Goal: Information Seeking & Learning: Learn about a topic

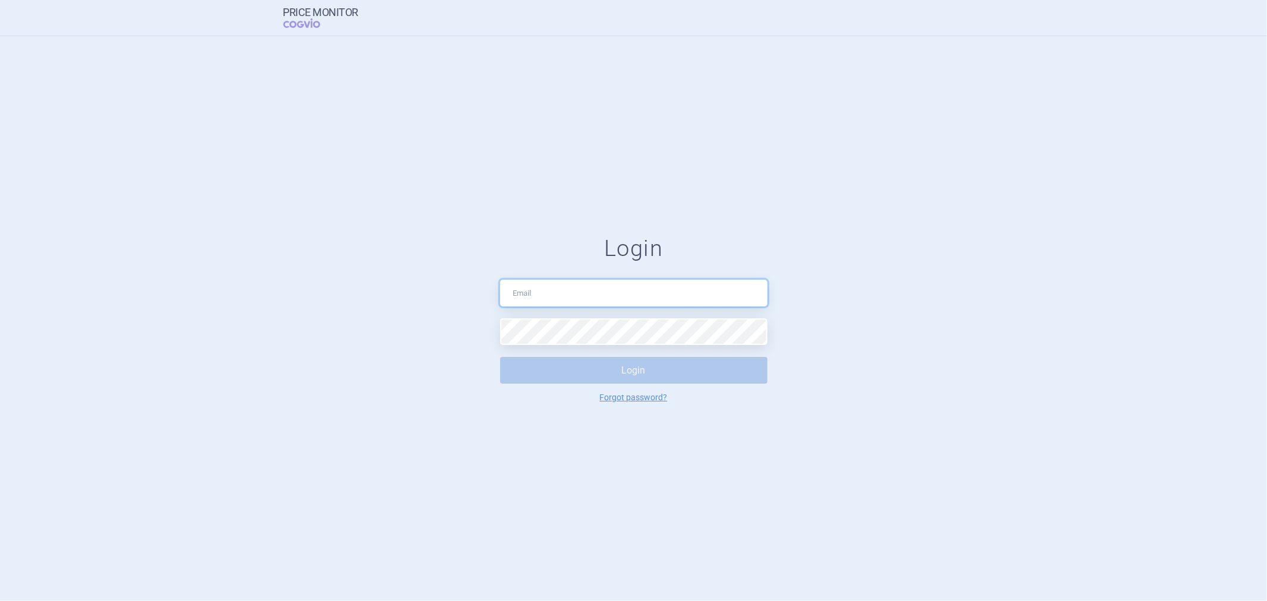
click at [553, 297] on input "text" at bounding box center [633, 293] width 267 height 27
type input "myrsini.lygidaki@iqvia.com"
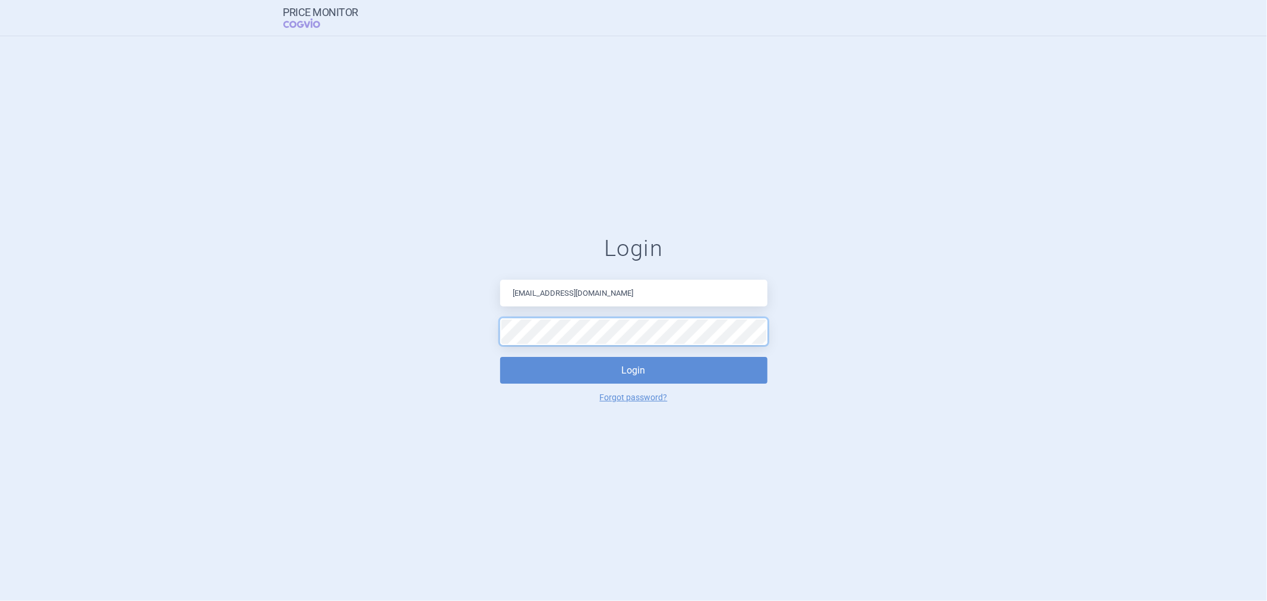
click at [500, 357] on button "Login" at bounding box center [633, 370] width 267 height 27
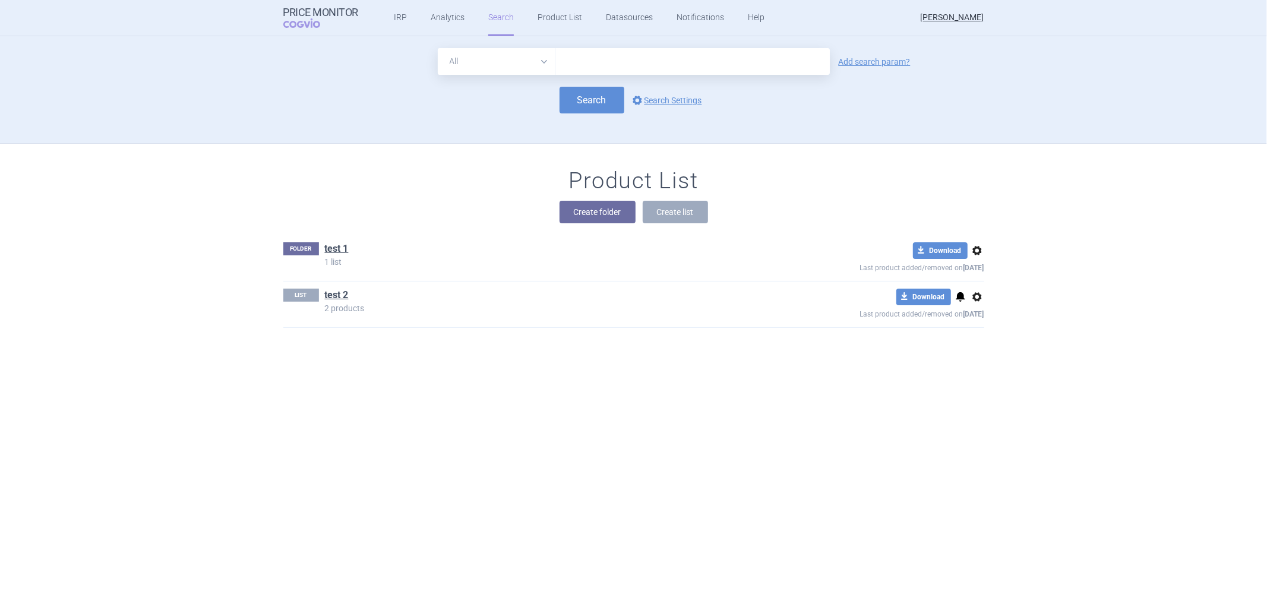
drag, startPoint x: 517, startPoint y: 58, endPoint x: 511, endPoint y: 62, distance: 7.7
click at [517, 58] on select "All Brand Name ATC Company Active Substance Country Newer than" at bounding box center [497, 61] width 118 height 27
select select "country"
click at [438, 48] on select "All Brand Name ATC Company Active Substance Country Newer than" at bounding box center [497, 61] width 118 height 27
click at [612, 56] on input "text" at bounding box center [692, 61] width 262 height 15
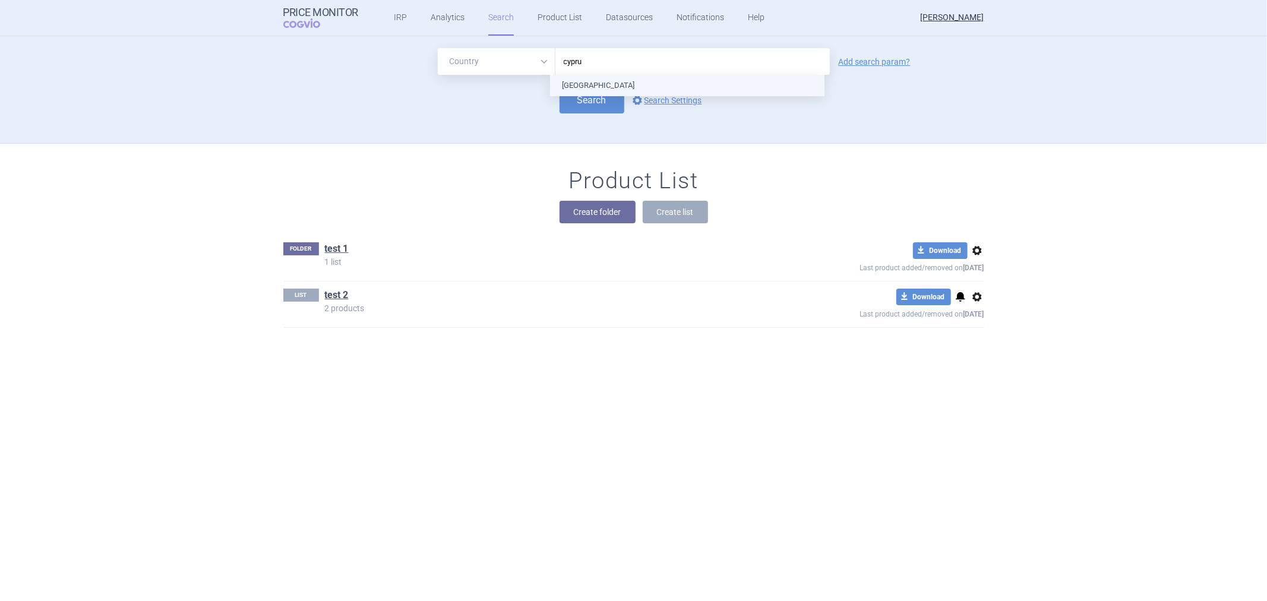
type input "cyprus"
click at [605, 123] on div "All Brand Name ATC Company Active Substance Country Newer than [GEOGRAPHIC_DATA…" at bounding box center [634, 95] width 748 height 95
click at [613, 103] on button "Search" at bounding box center [591, 100] width 65 height 27
select select "country"
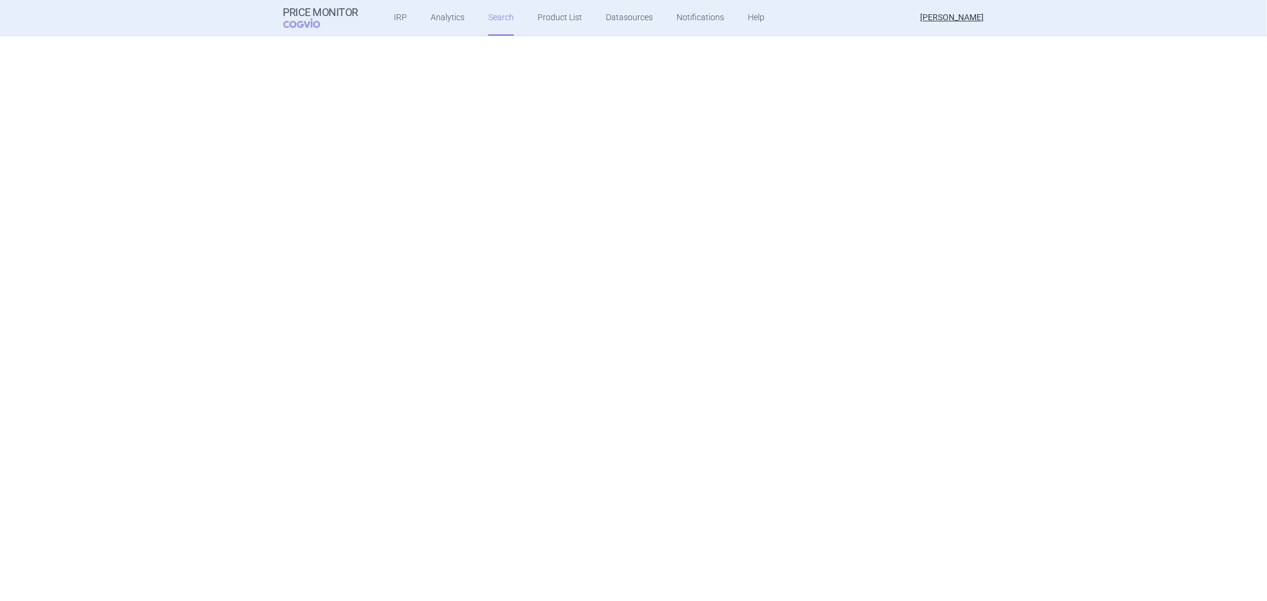
scroll to position [2654, 0]
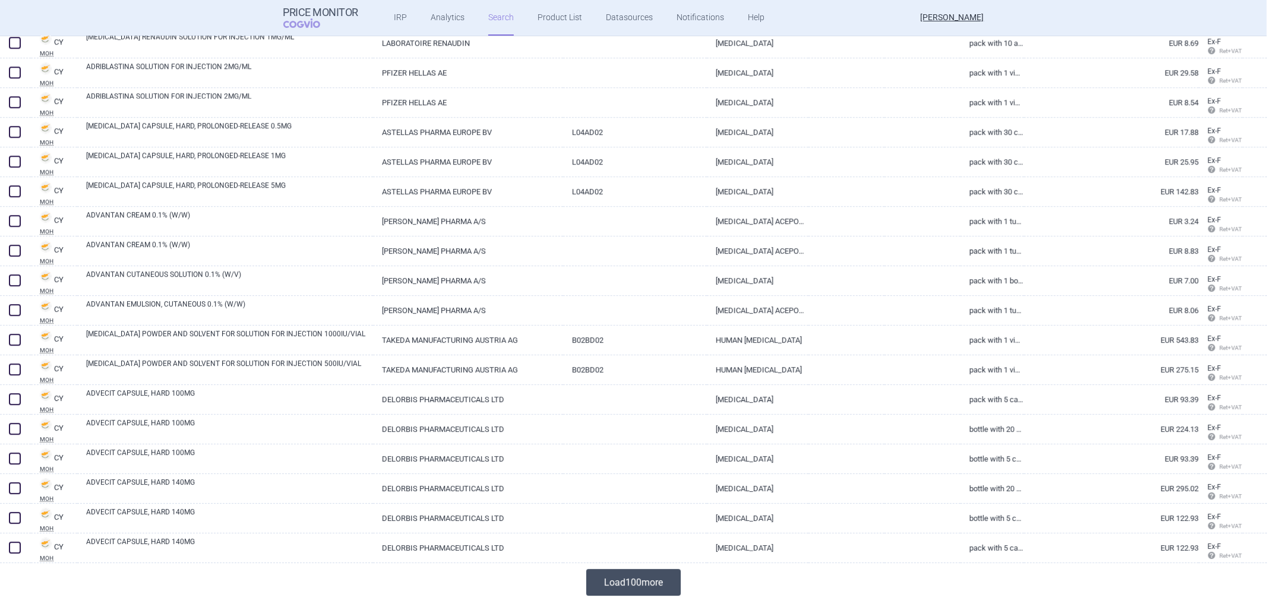
click at [612, 583] on button "Load 100 more" at bounding box center [633, 582] width 94 height 27
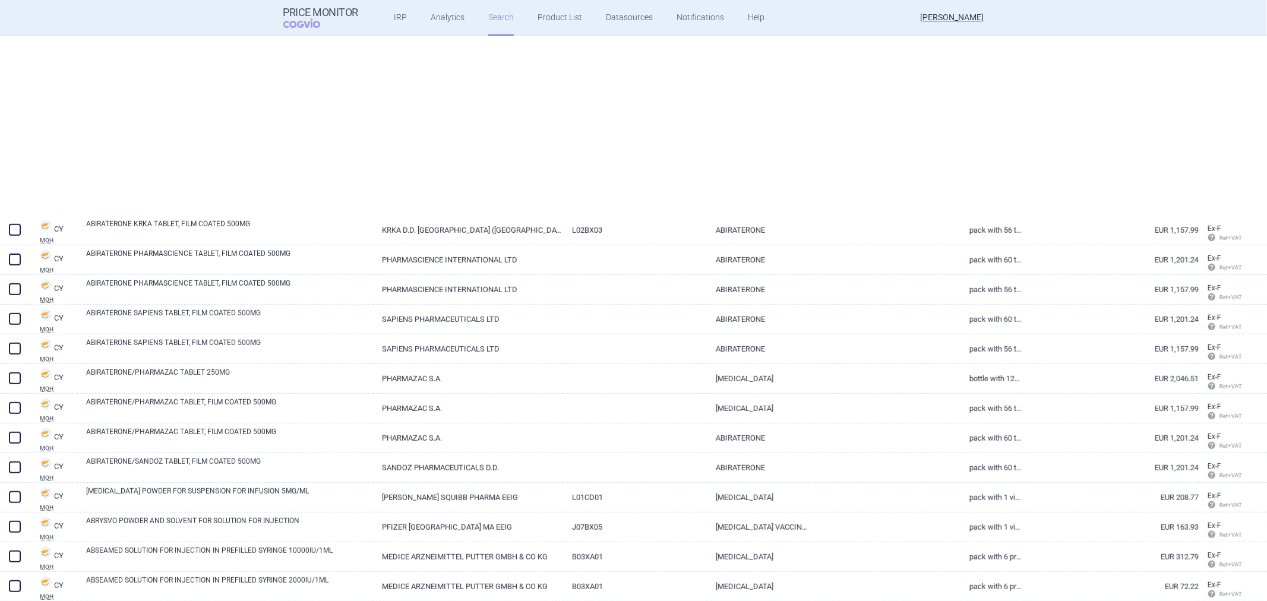
scroll to position [0, 0]
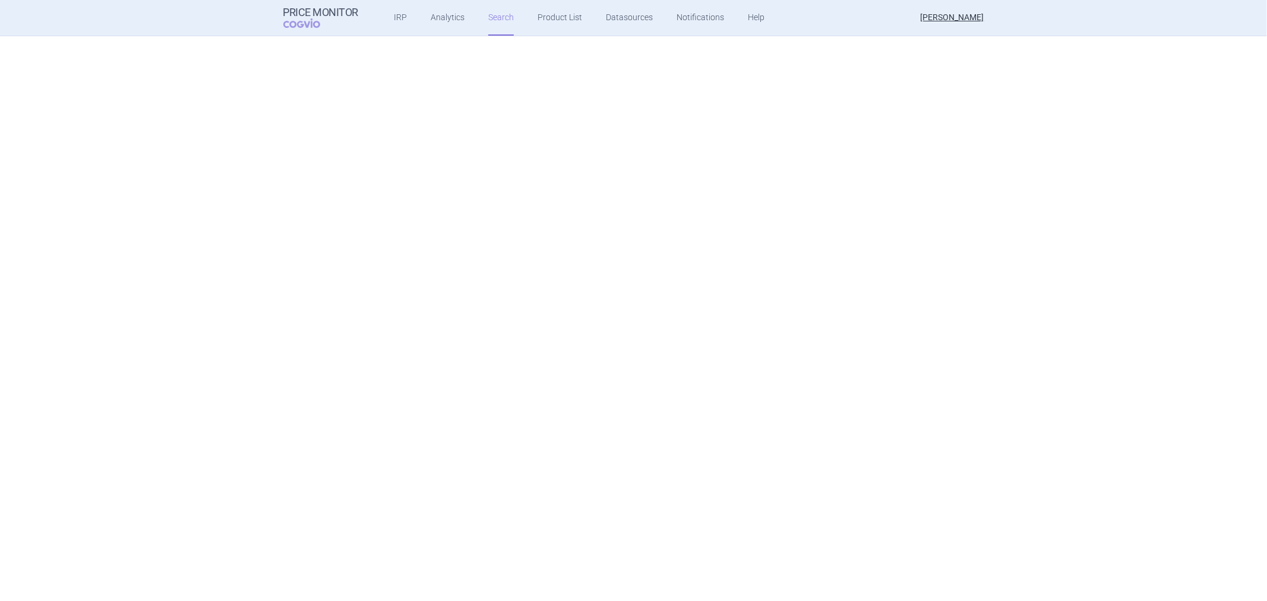
select select "country"
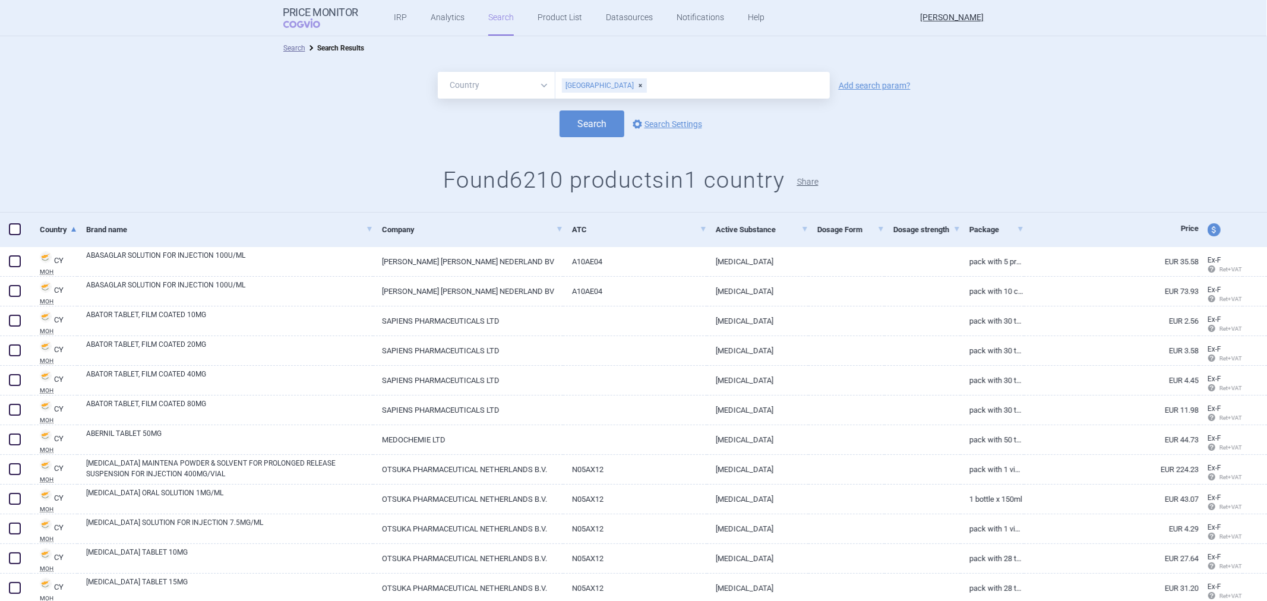
click at [818, 183] on button "Share" at bounding box center [807, 182] width 21 height 8
click at [812, 180] on button "Share" at bounding box center [807, 182] width 21 height 8
click at [398, 20] on link "IRP" at bounding box center [400, 18] width 13 height 36
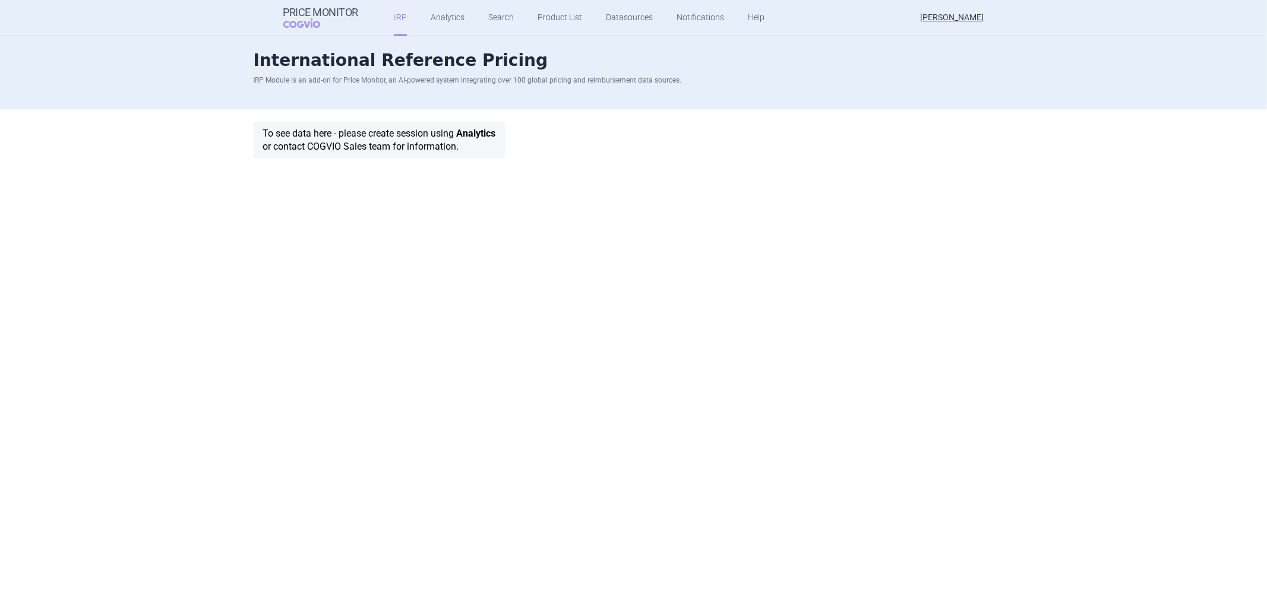
click at [495, 134] on link "Analytics" at bounding box center [476, 133] width 39 height 11
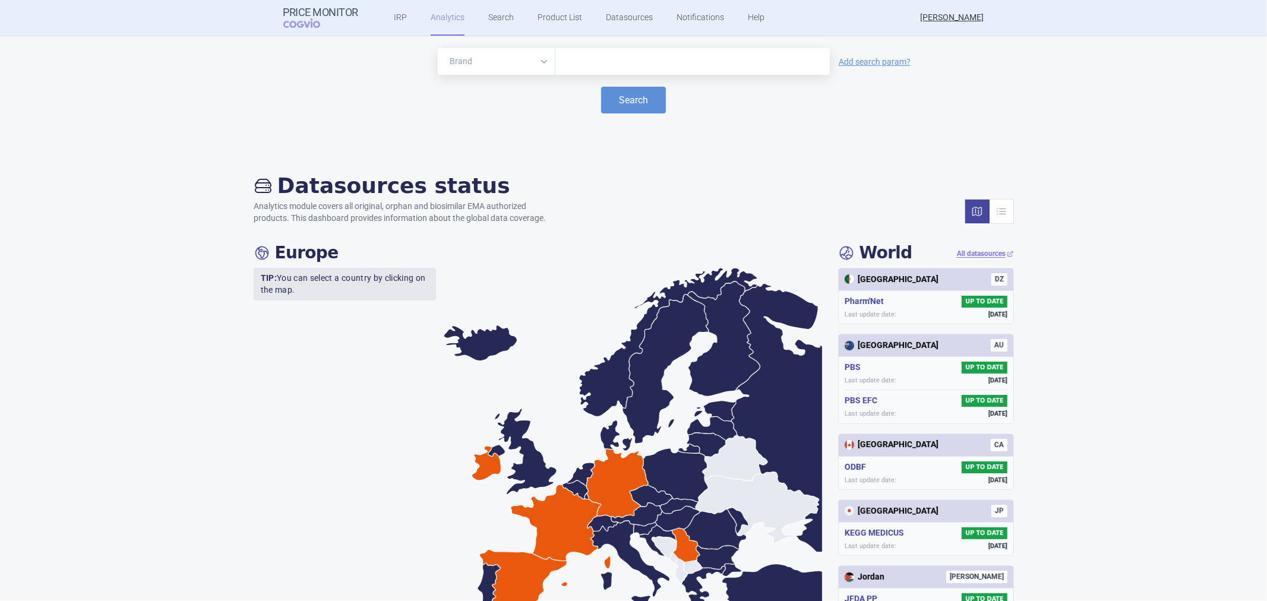
click at [536, 64] on select "Brand ATC/Active substance Therapeutic area" at bounding box center [497, 61] width 118 height 27
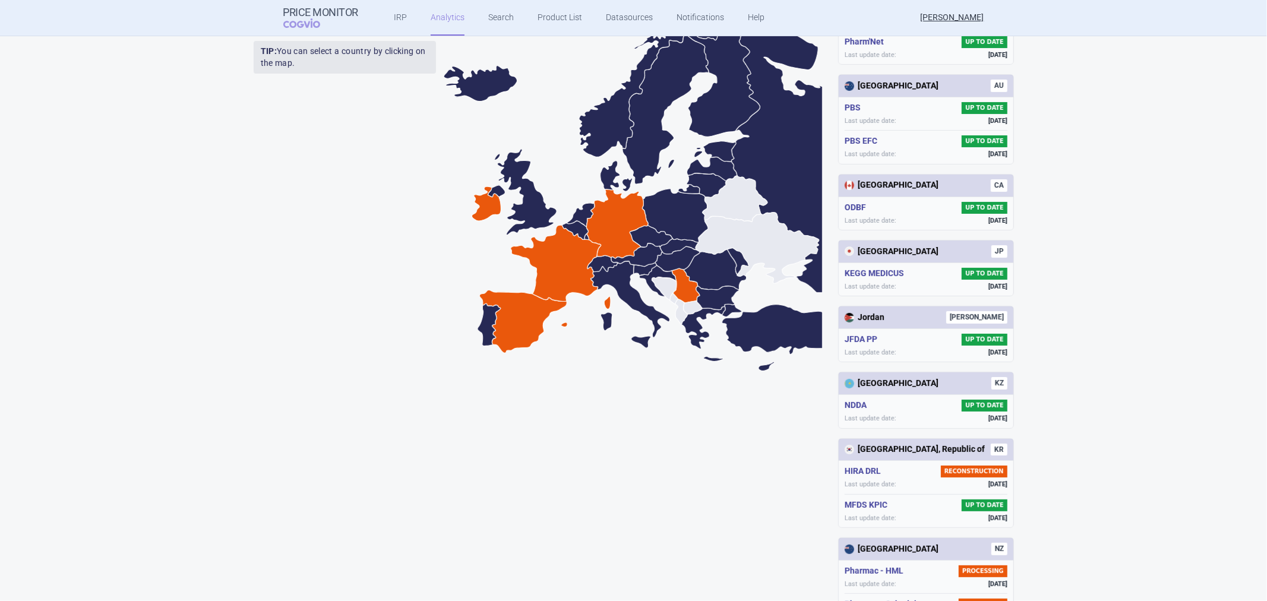
scroll to position [264, 0]
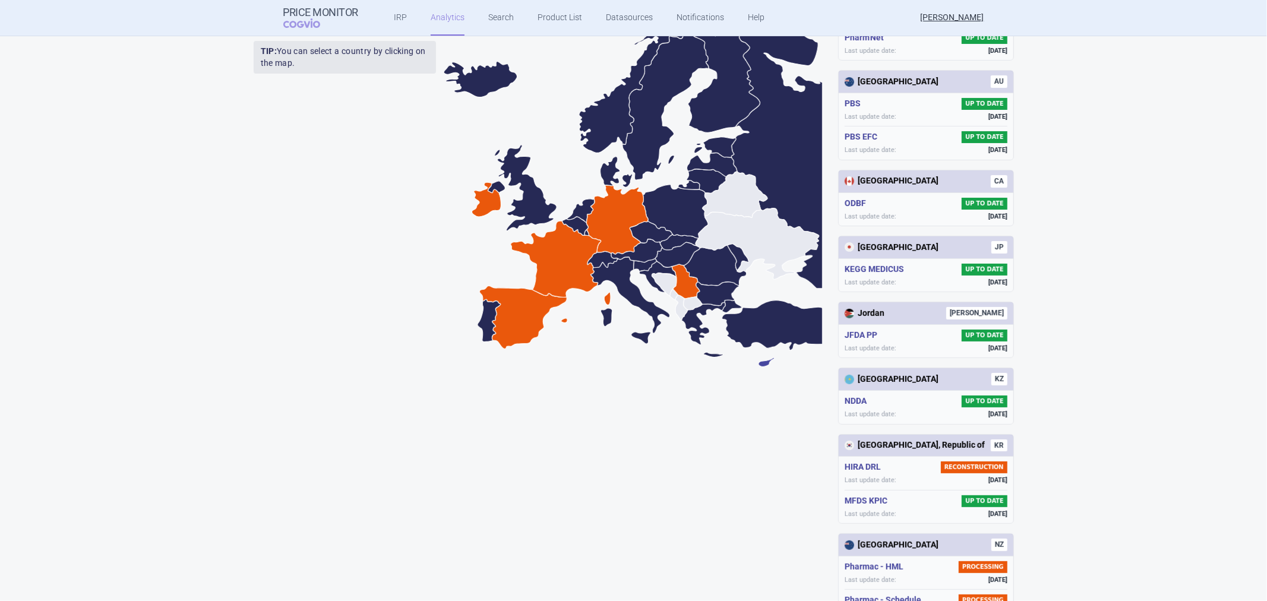
click at [758, 363] on icon at bounding box center [766, 362] width 16 height 9
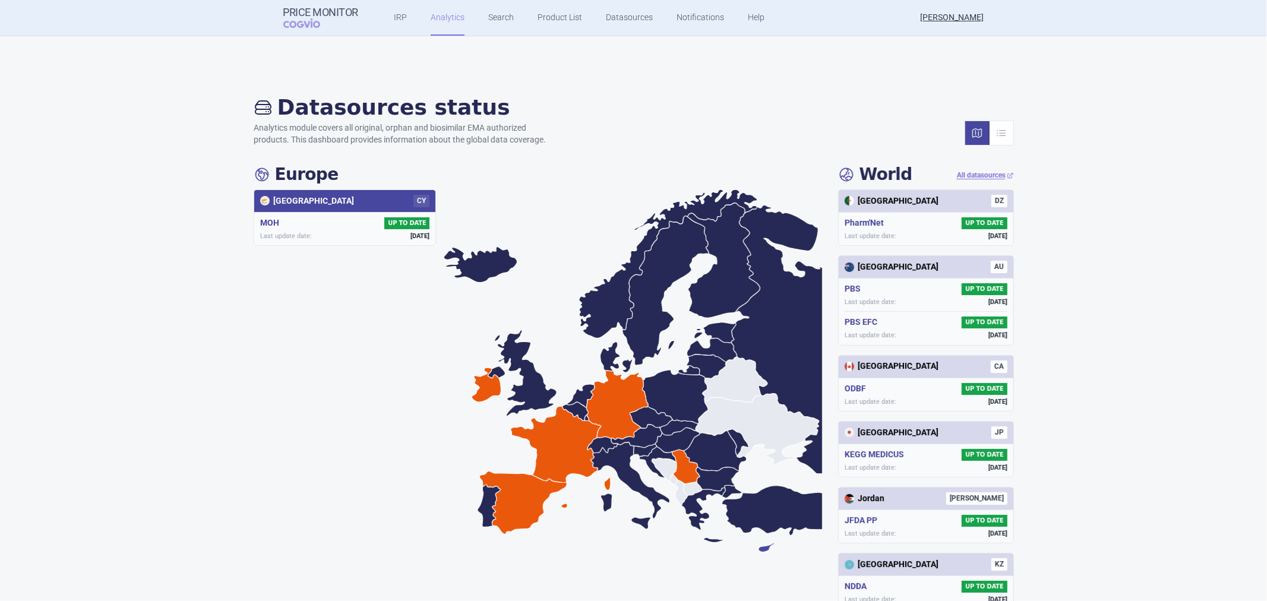
scroll to position [66, 0]
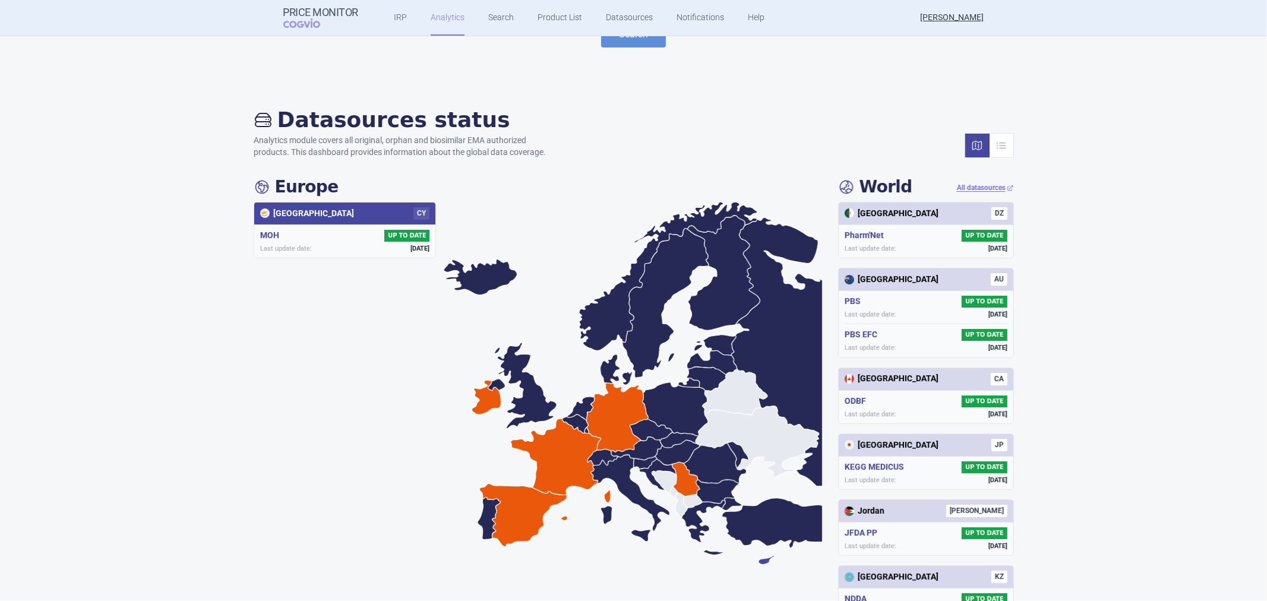
drag, startPoint x: 280, startPoint y: 236, endPoint x: 380, endPoint y: 247, distance: 100.9
click at [281, 236] on div "MOH UP TO DATE" at bounding box center [345, 236] width 170 height 12
click at [410, 245] on span "[DATE]" at bounding box center [419, 248] width 19 height 9
click at [402, 235] on span "UP TO DATE" at bounding box center [406, 236] width 45 height 12
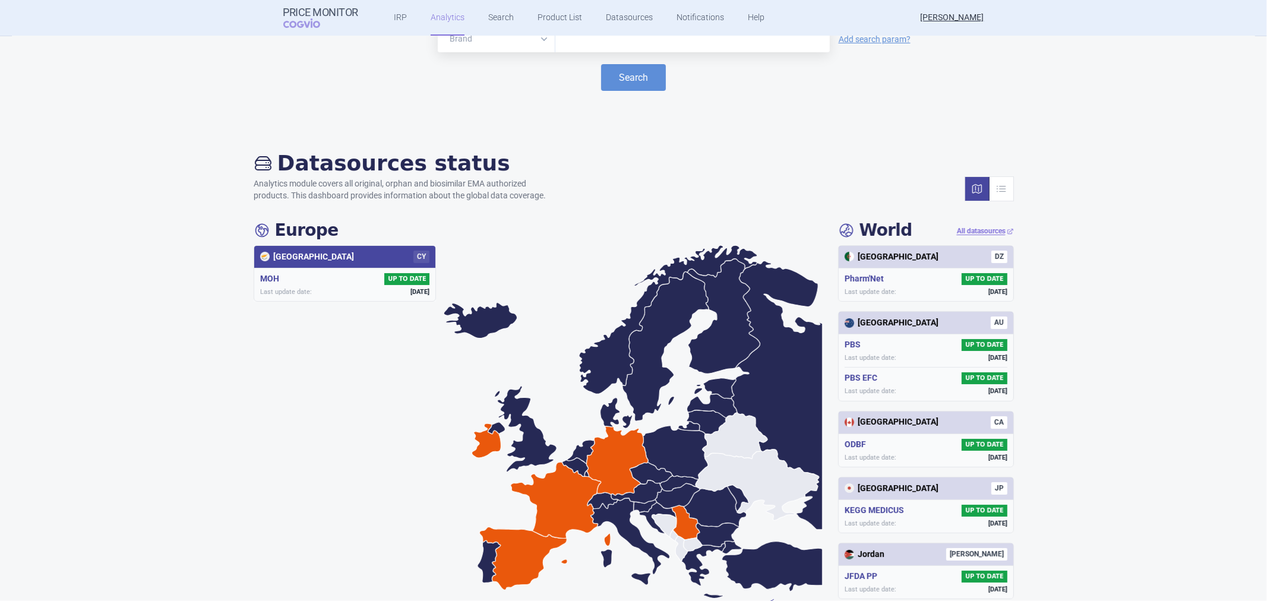
scroll to position [0, 0]
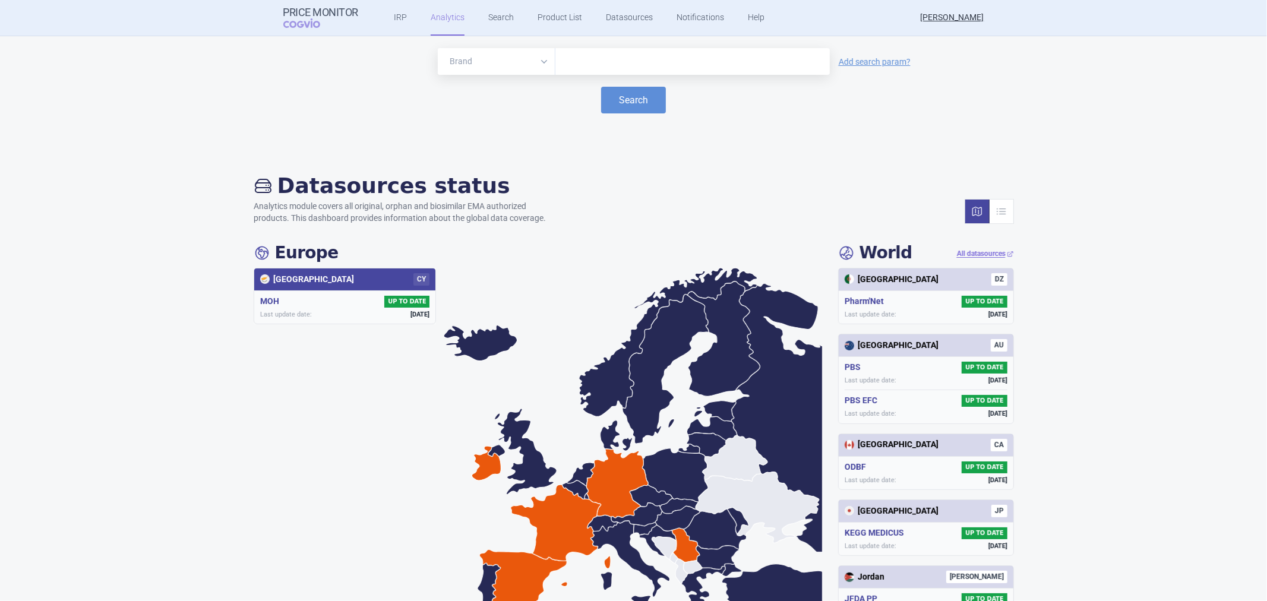
click at [508, 64] on select "Brand ATC/Active substance Therapeutic area" at bounding box center [497, 61] width 118 height 27
click at [499, 20] on link "Search" at bounding box center [501, 18] width 26 height 36
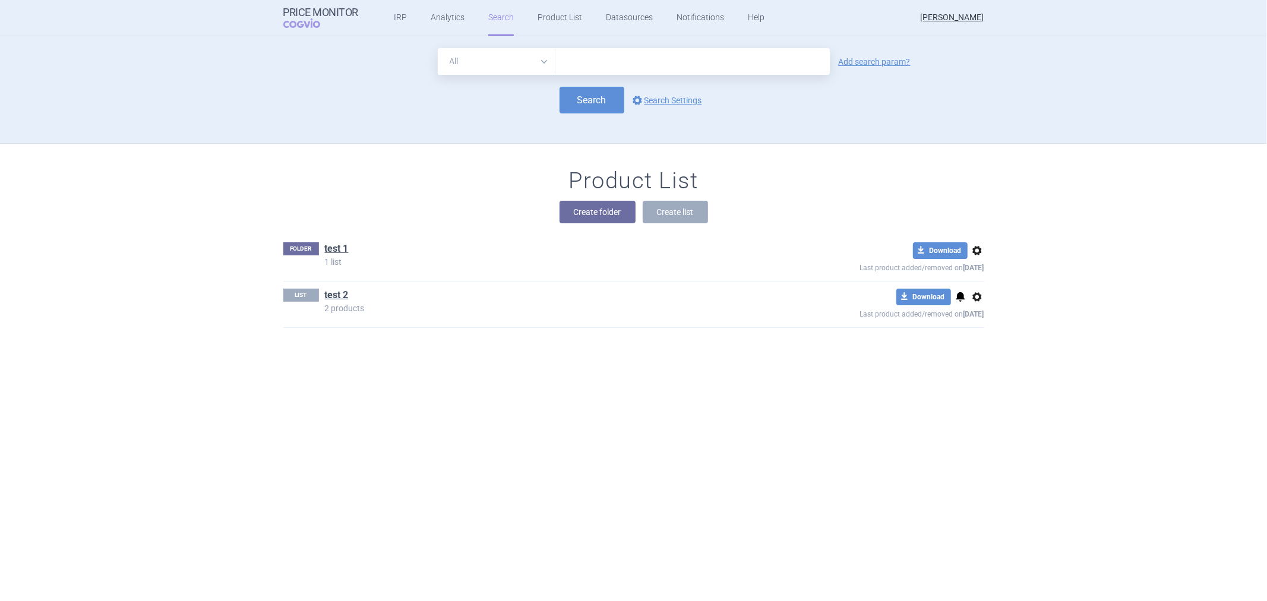
click at [505, 65] on select "All Brand Name ATC Company Active Substance Country Newer than" at bounding box center [497, 61] width 118 height 27
select select "country"
click at [438, 48] on select "All Brand Name ATC Company Active Substance Country Newer than" at bounding box center [497, 61] width 118 height 27
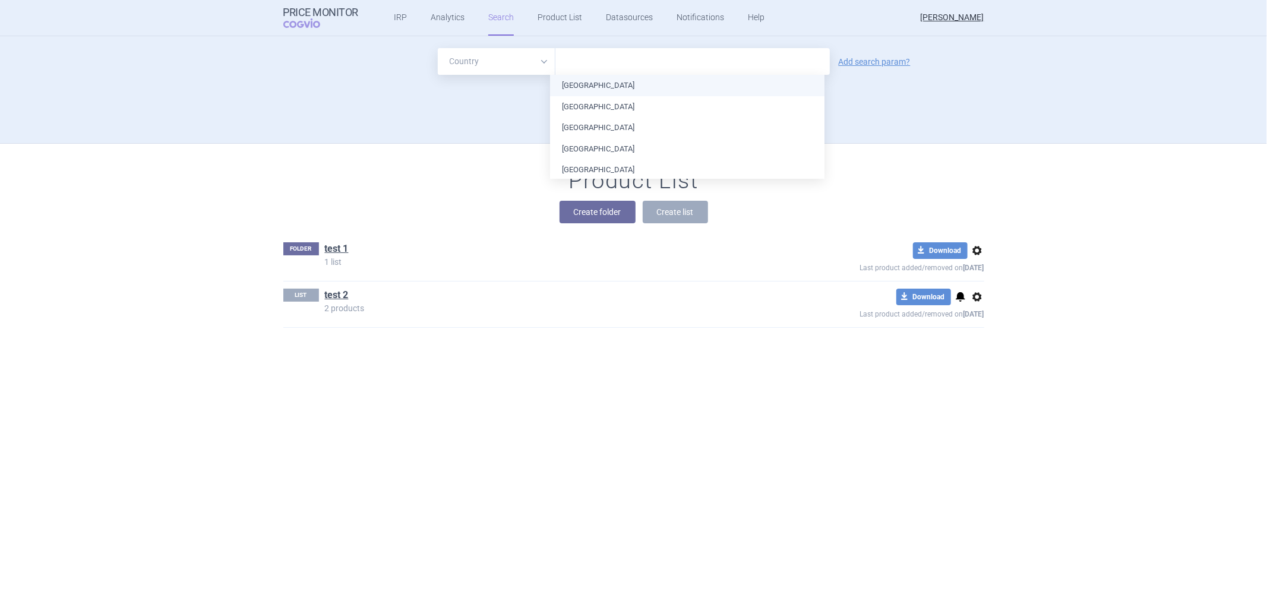
click at [602, 66] on input "text" at bounding box center [692, 61] width 262 height 15
type input "cy"
click at [601, 88] on ul "[GEOGRAPHIC_DATA] [GEOGRAPHIC_DATA] [GEOGRAPHIC_DATA] [GEOGRAPHIC_DATA] [GEOGRA…" at bounding box center [687, 529] width 274 height 909
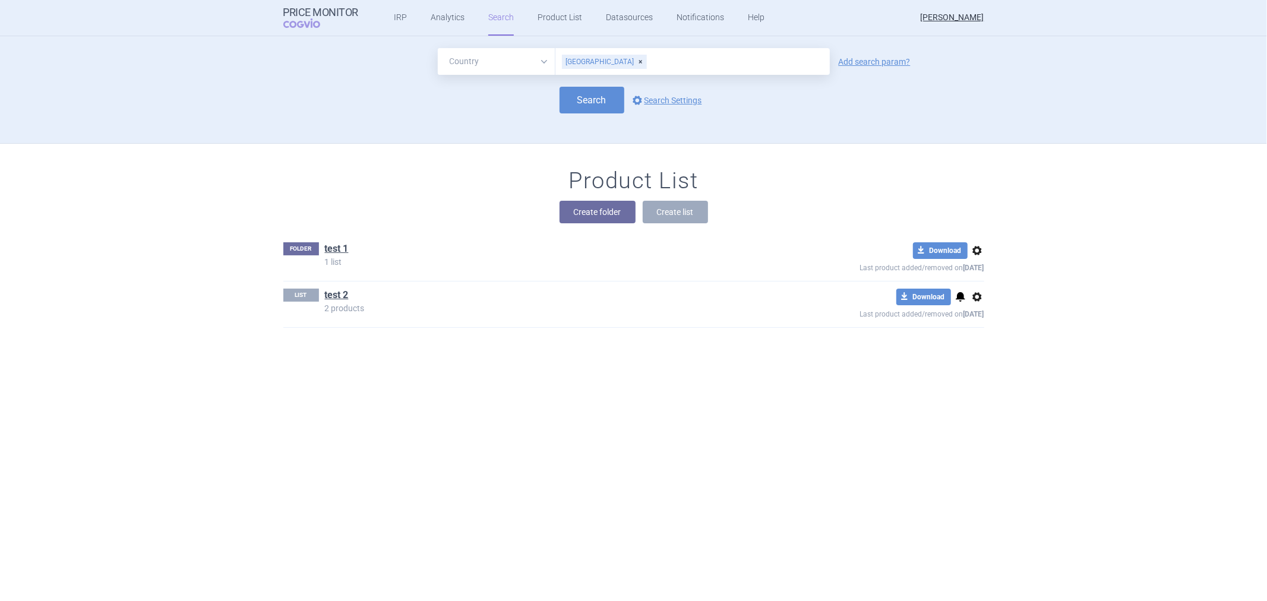
click at [890, 115] on div "All Brand Name ATC Company Active Substance Country Newer than [GEOGRAPHIC_DATA…" at bounding box center [634, 95] width 748 height 95
click at [574, 103] on button "Search" at bounding box center [591, 100] width 65 height 27
select select "country"
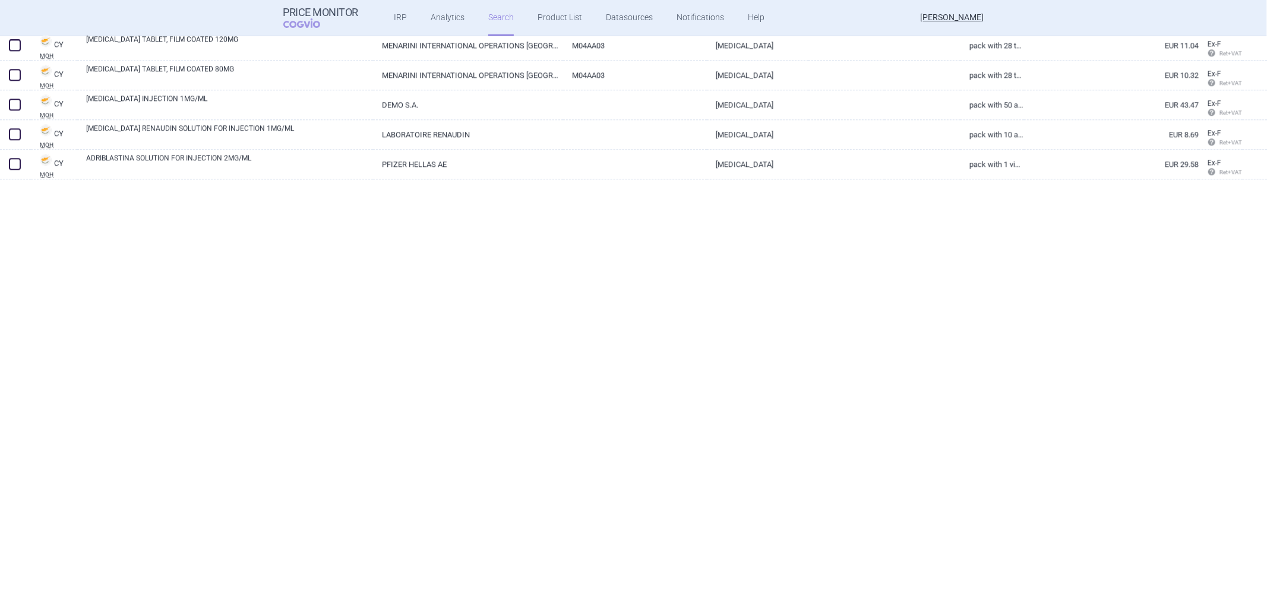
scroll to position [2654, 0]
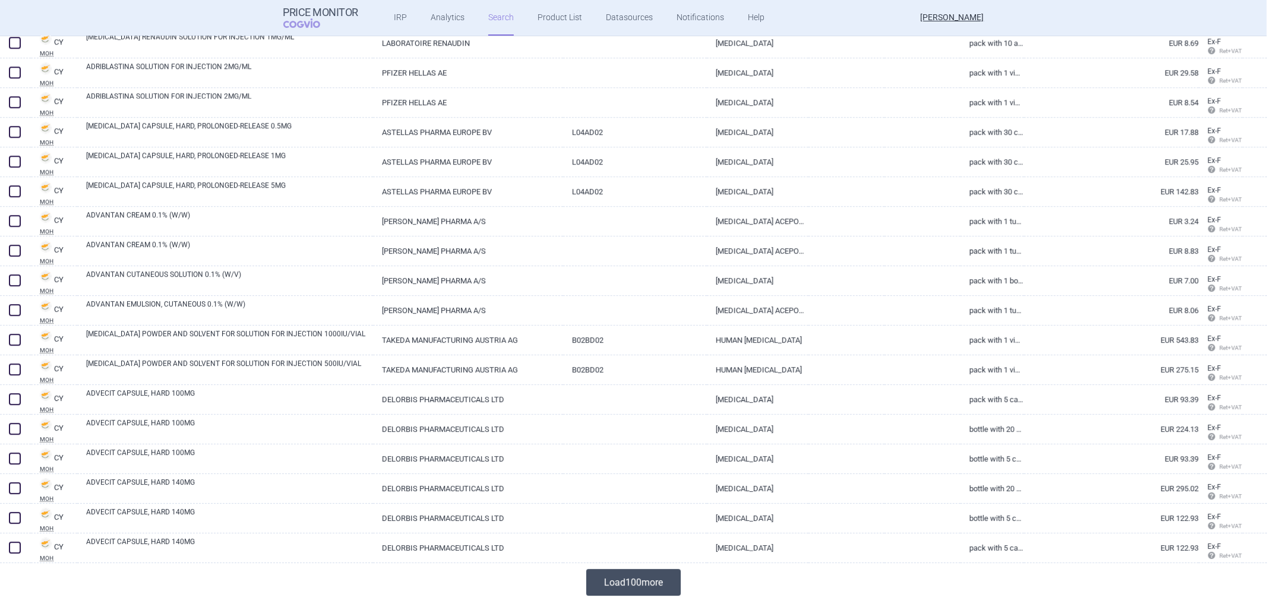
click at [657, 569] on button "Load 100 more" at bounding box center [633, 582] width 94 height 27
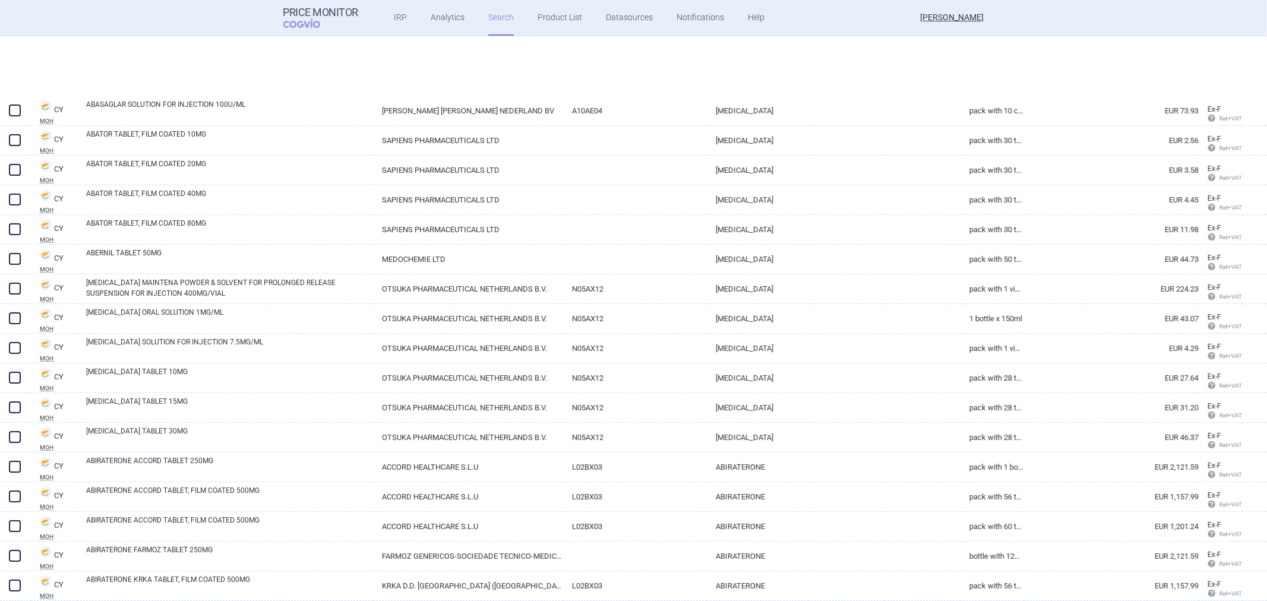
scroll to position [80, 0]
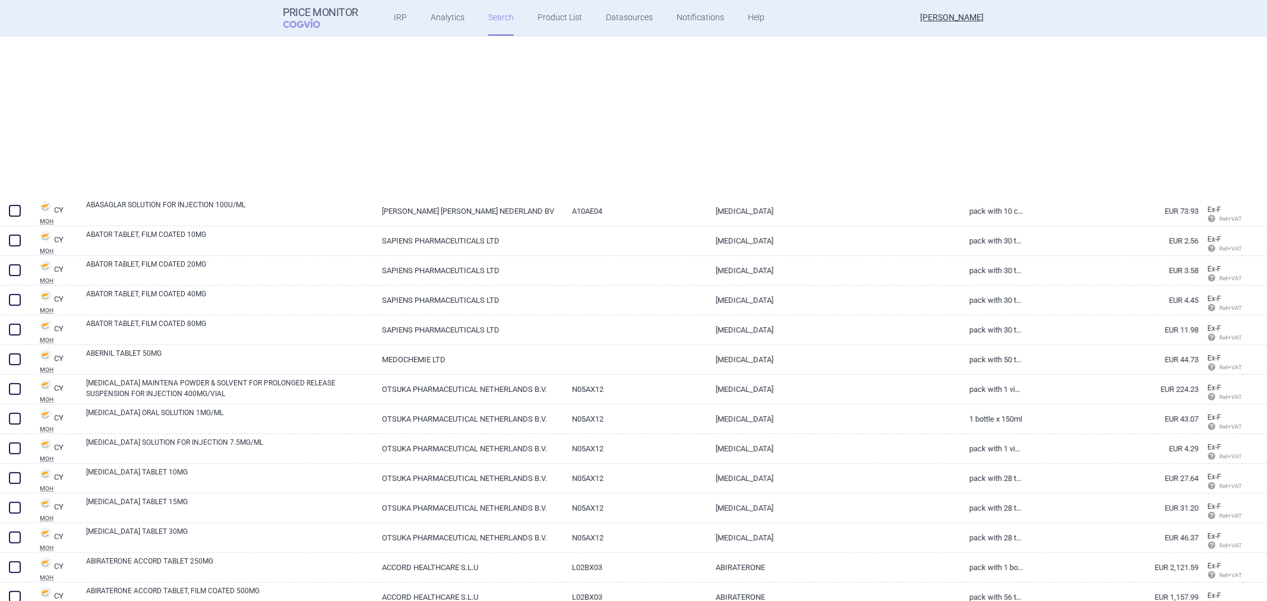
select select "country"
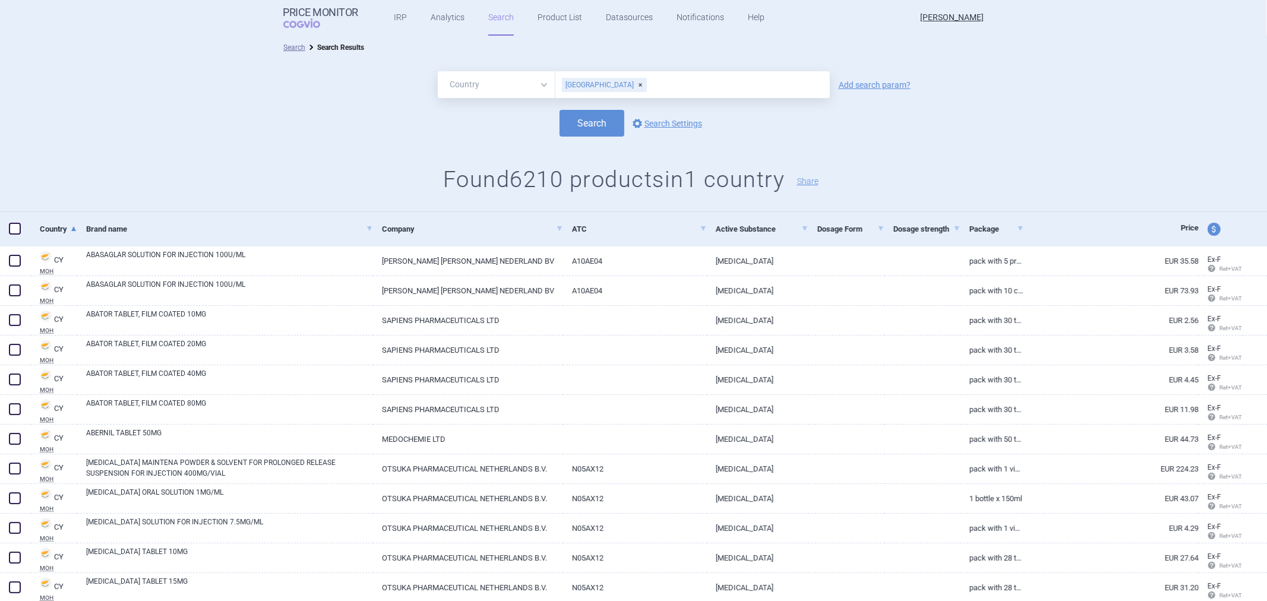
scroll to position [0, 0]
click at [818, 182] on button "Share" at bounding box center [807, 182] width 21 height 8
click at [811, 182] on button "Share" at bounding box center [807, 182] width 21 height 8
drag, startPoint x: 809, startPoint y: 176, endPoint x: 951, endPoint y: 146, distance: 145.3
click at [951, 146] on div "All Brand Name ATC Company Active Substance Country Newer than [GEOGRAPHIC_DATA…" at bounding box center [633, 136] width 1267 height 153
